Goal: Task Accomplishment & Management: Manage account settings

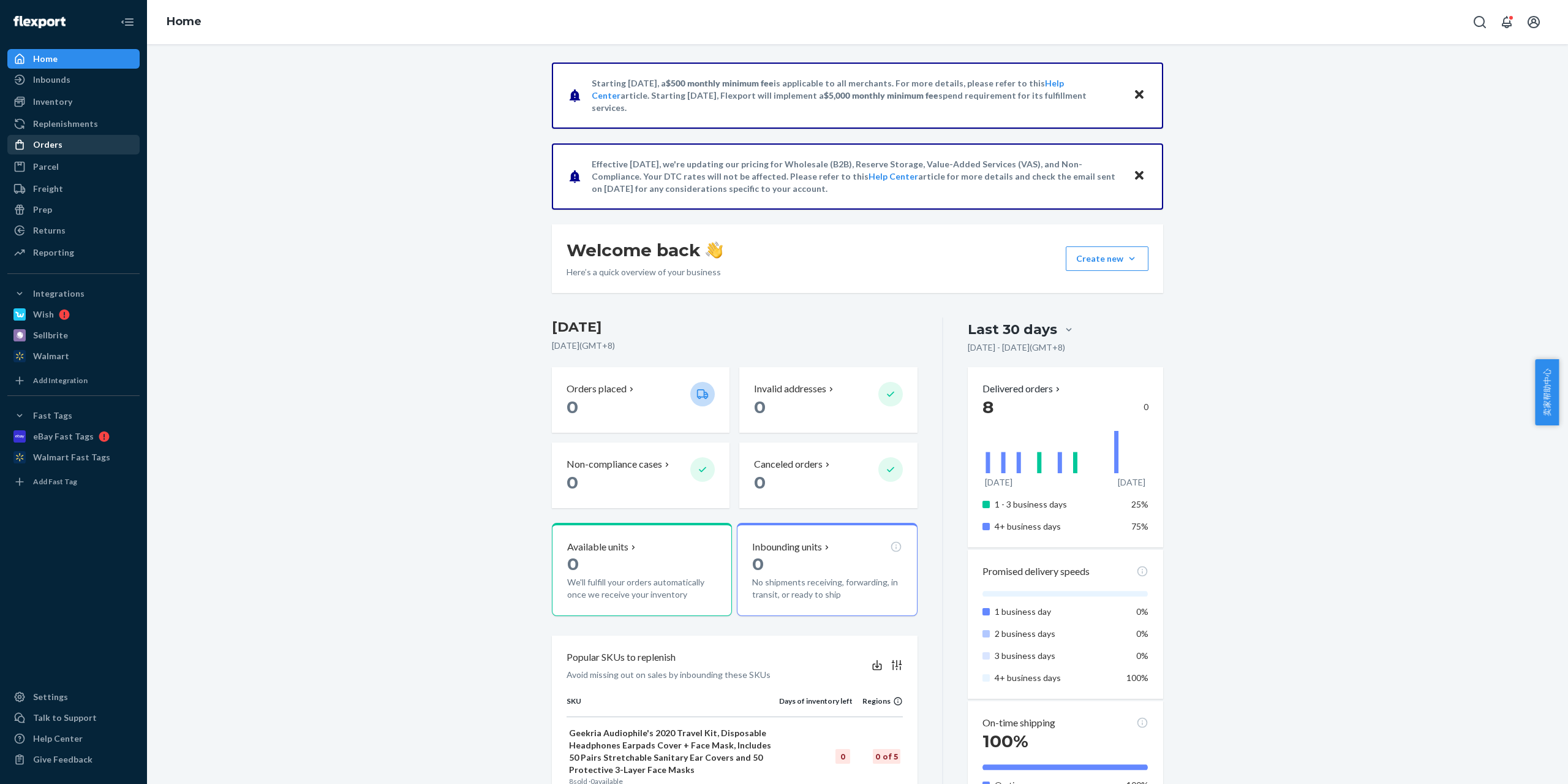
click at [49, 141] on div "Orders" at bounding box center [48, 145] width 29 height 12
